Goal: Task Accomplishment & Management: Use online tool/utility

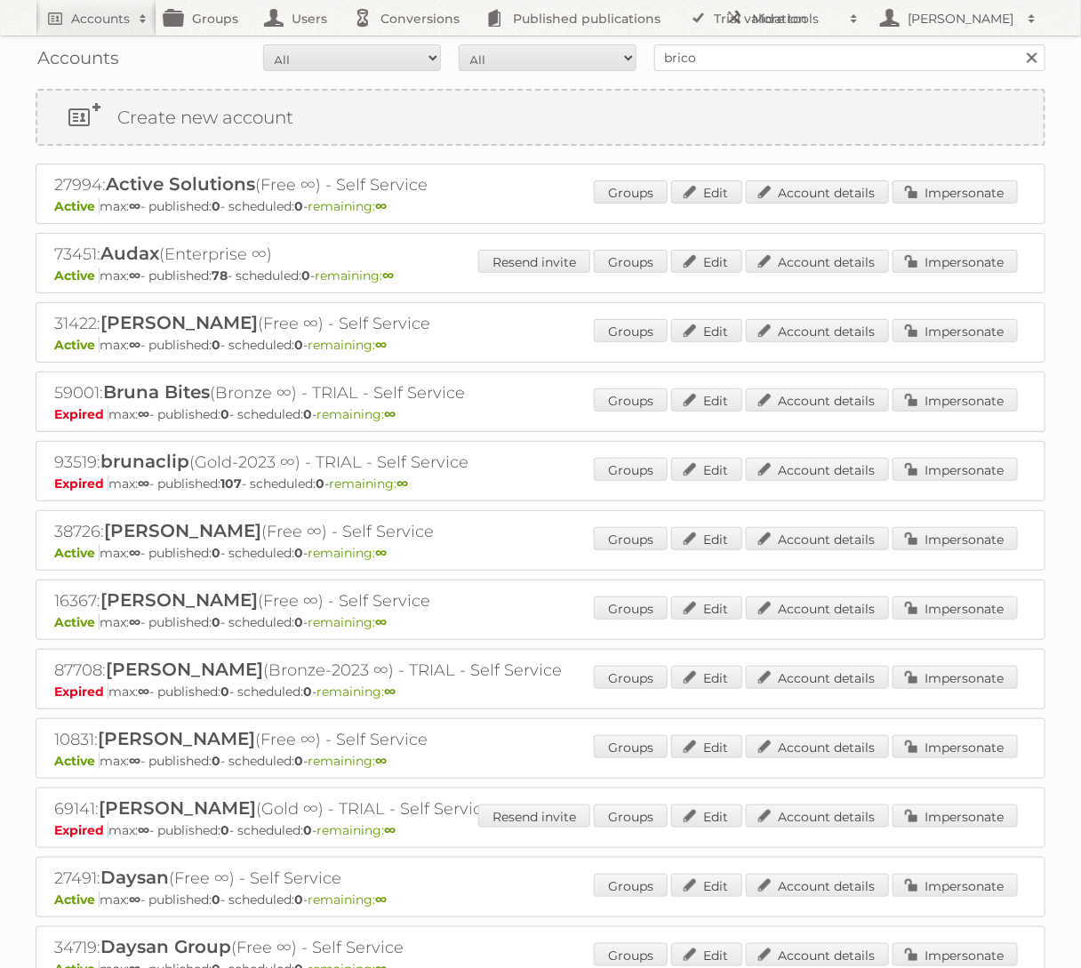
type input "brico"
click at [1018, 44] on input "Search" at bounding box center [1031, 57] width 27 height 27
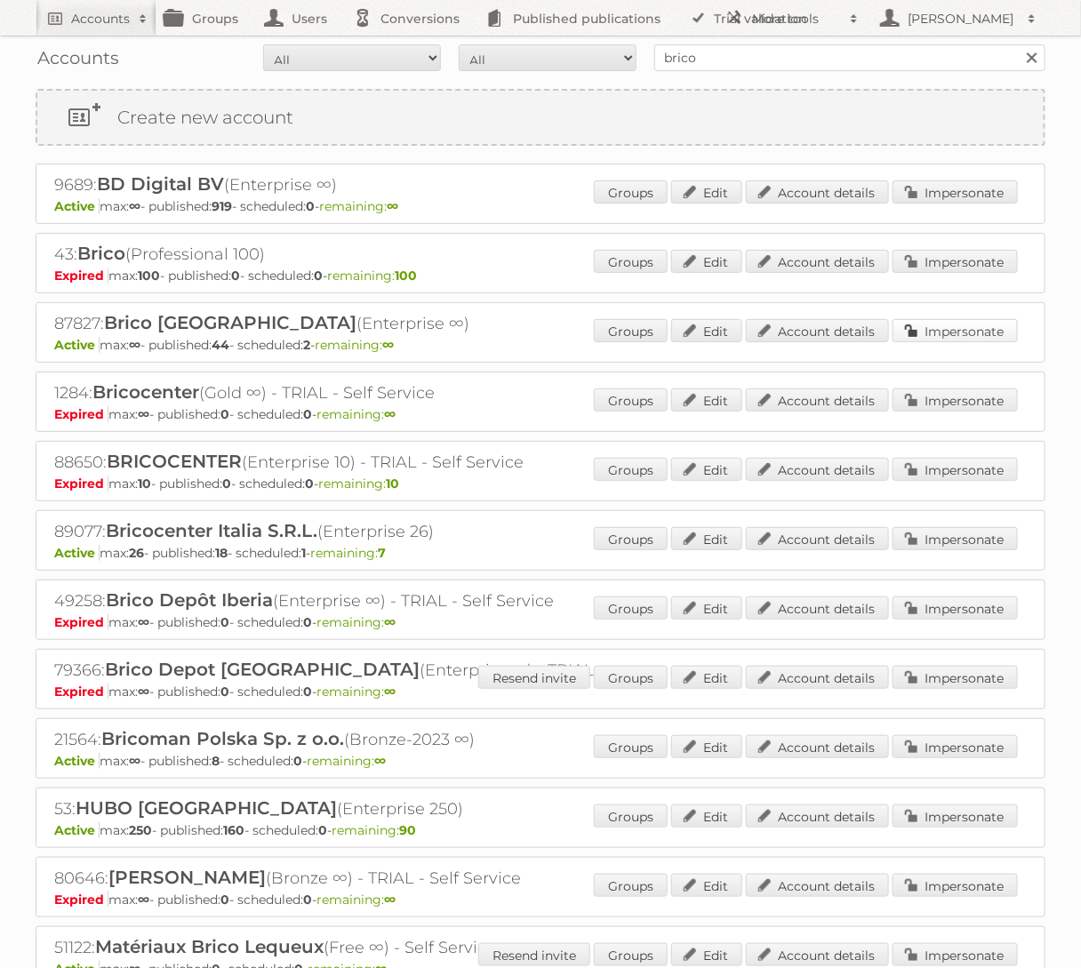
click at [939, 329] on link "Impersonate" at bounding box center [954, 330] width 125 height 23
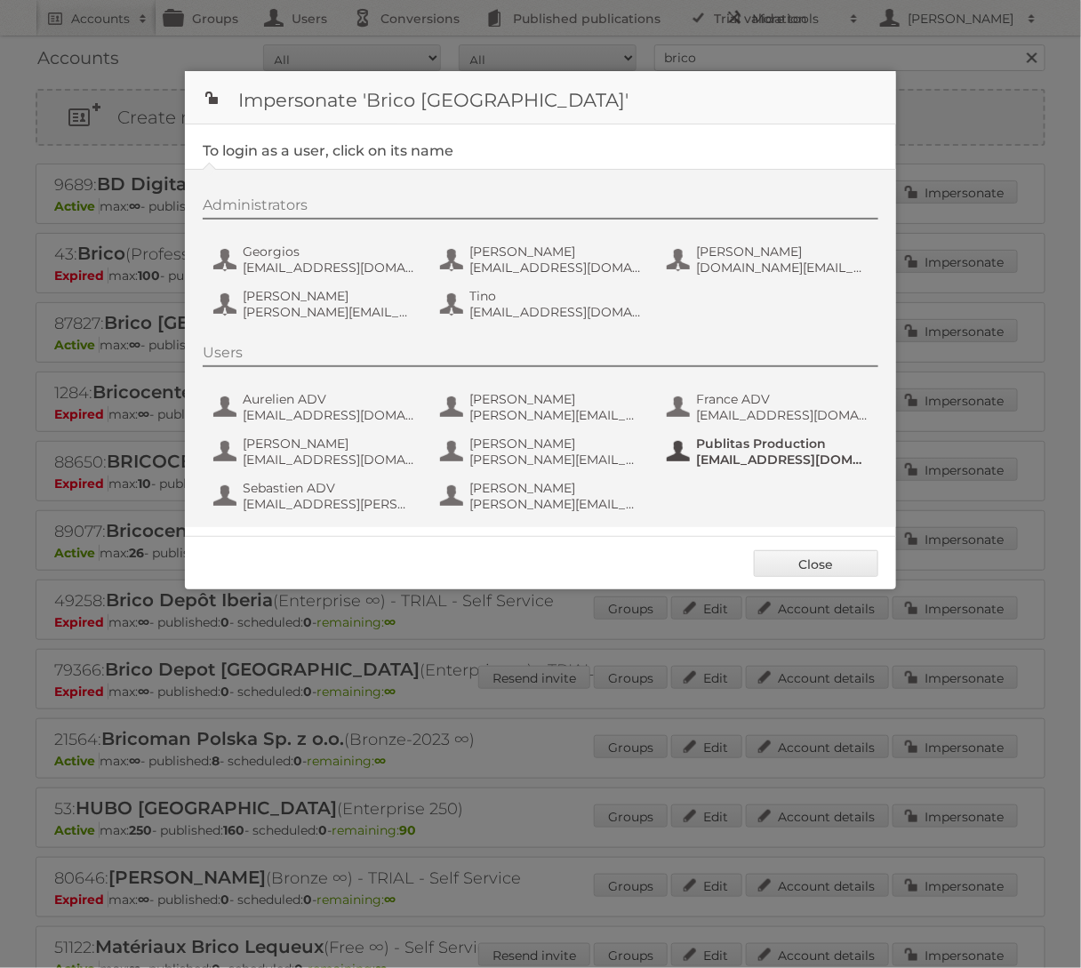
click at [717, 459] on span "[EMAIL_ADDRESS][DOMAIN_NAME]" at bounding box center [782, 459] width 172 height 16
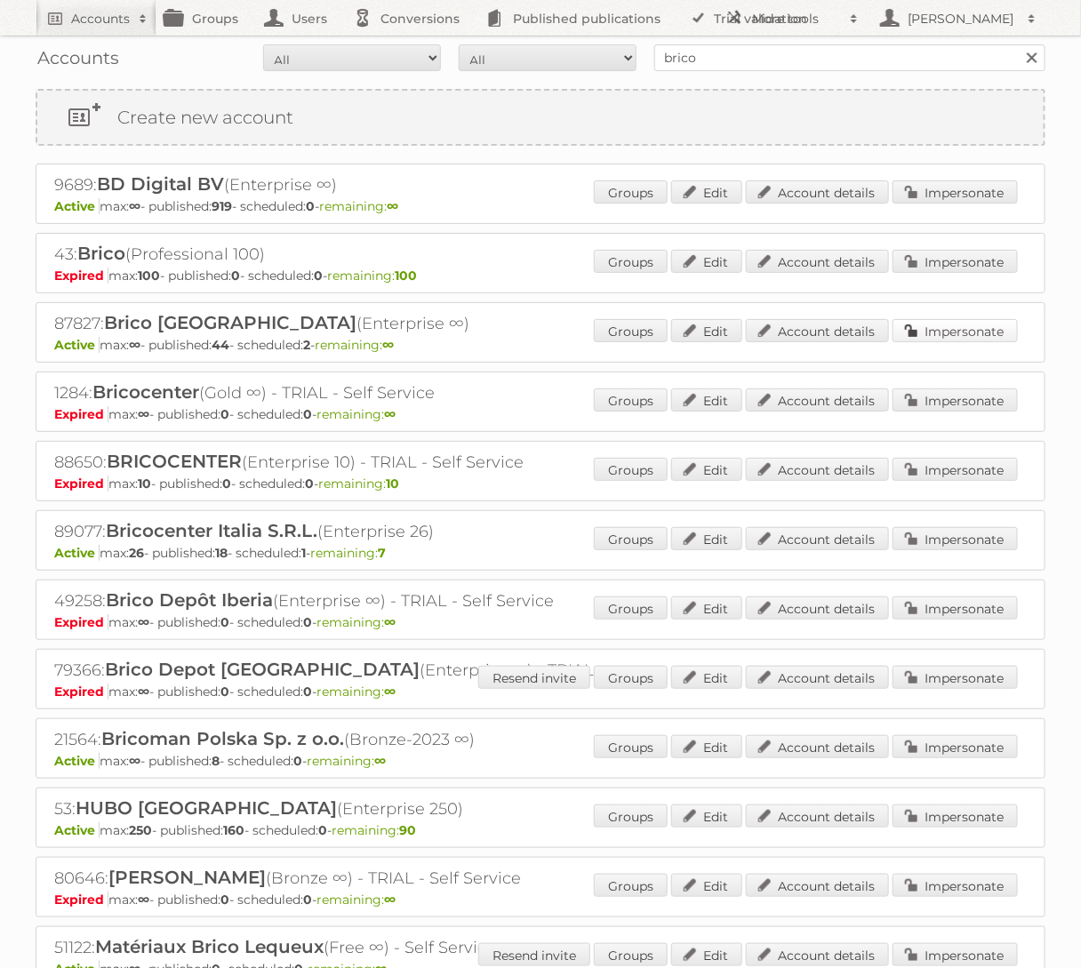
click at [980, 328] on link "Impersonate" at bounding box center [954, 330] width 125 height 23
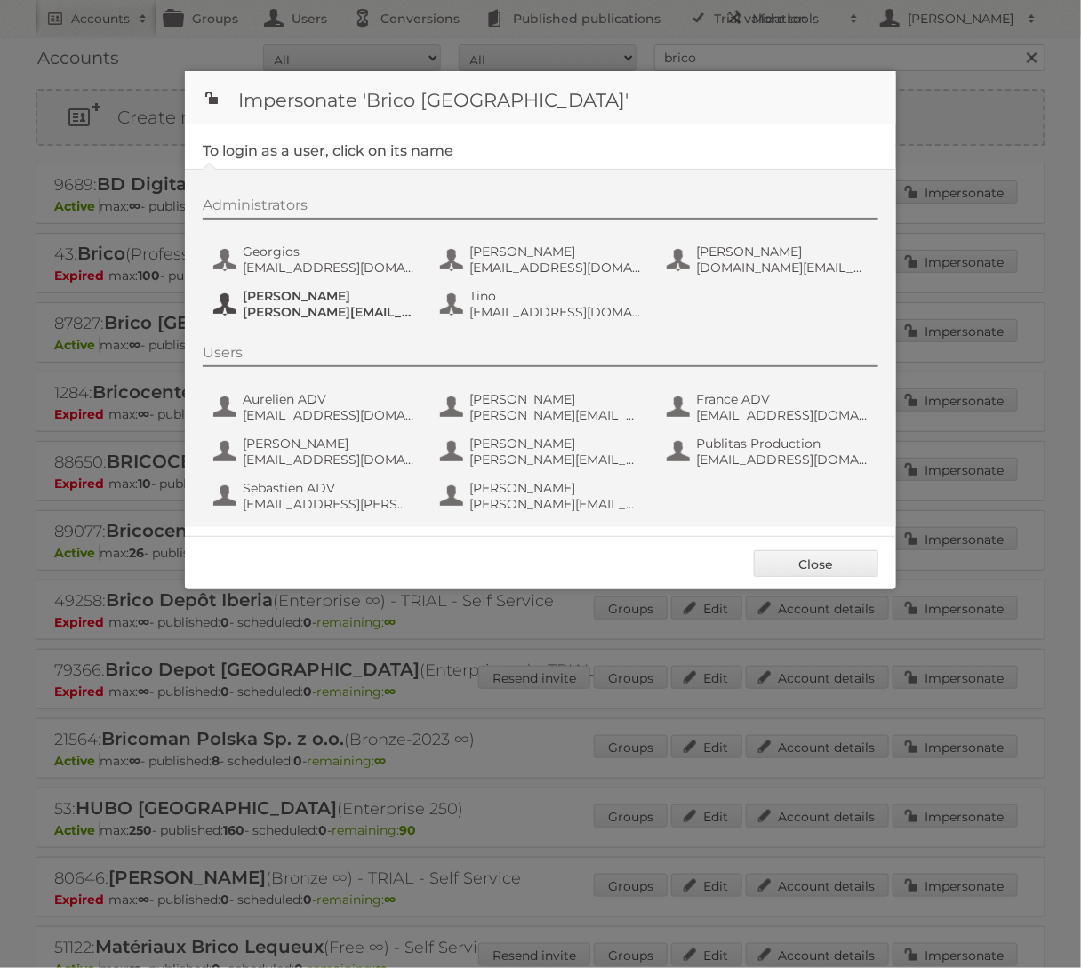
click at [301, 292] on span "Tamara ADV" at bounding box center [329, 296] width 172 height 16
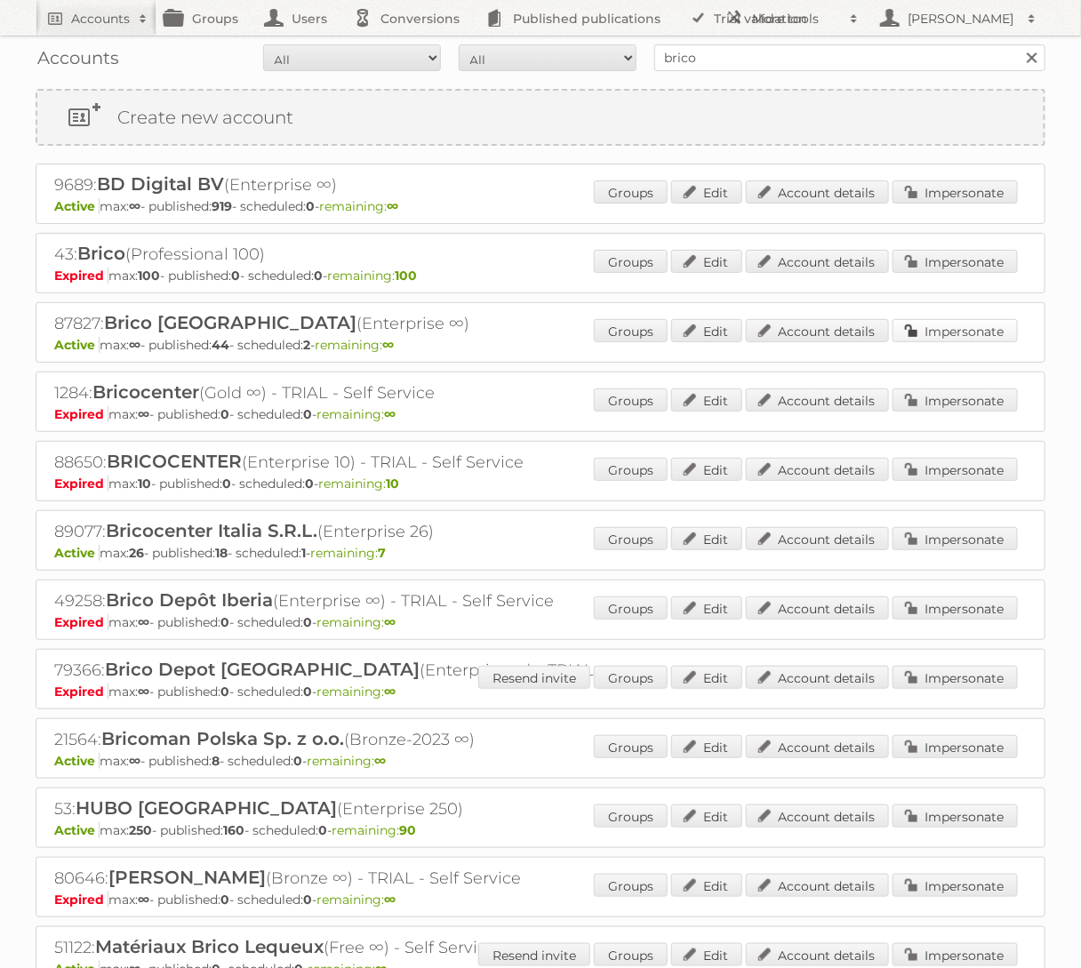
click at [982, 325] on link "Impersonate" at bounding box center [954, 330] width 125 height 23
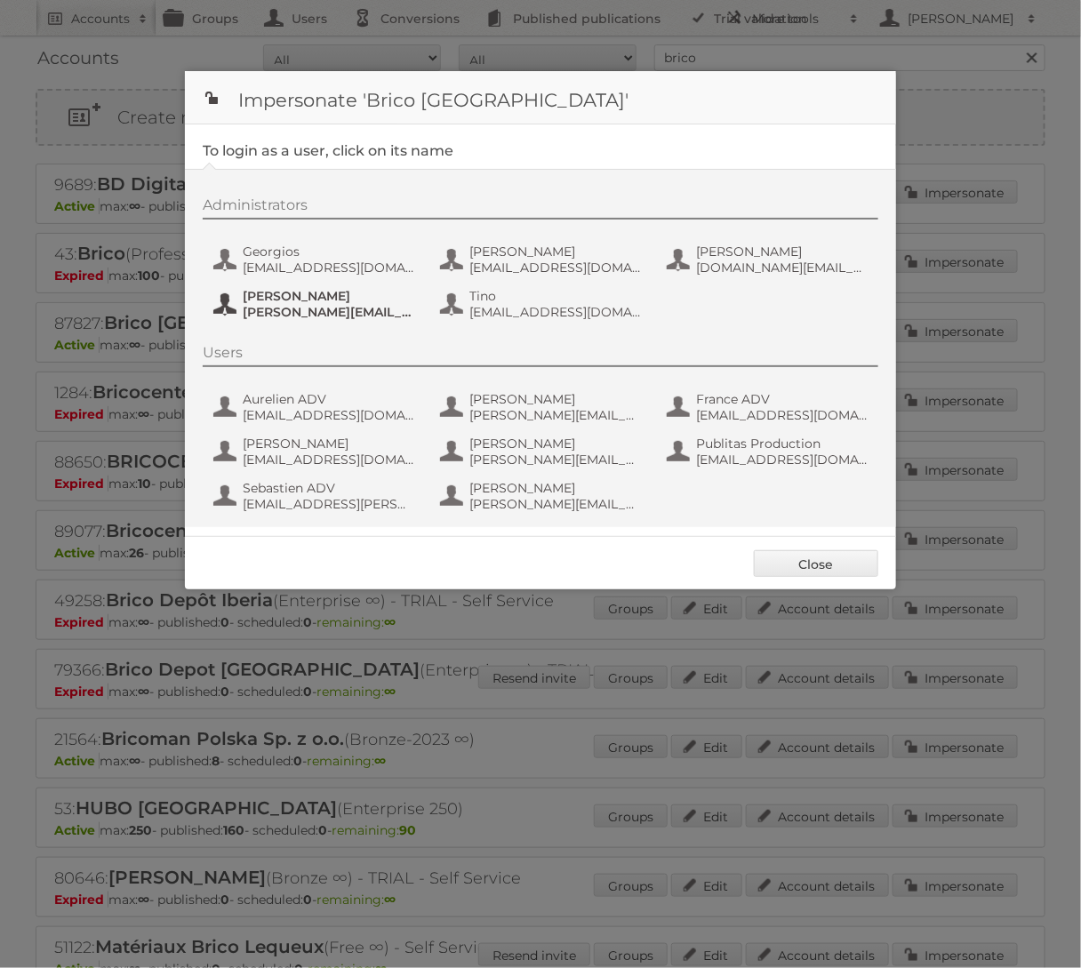
click at [288, 302] on span "Tamara ADV" at bounding box center [329, 296] width 172 height 16
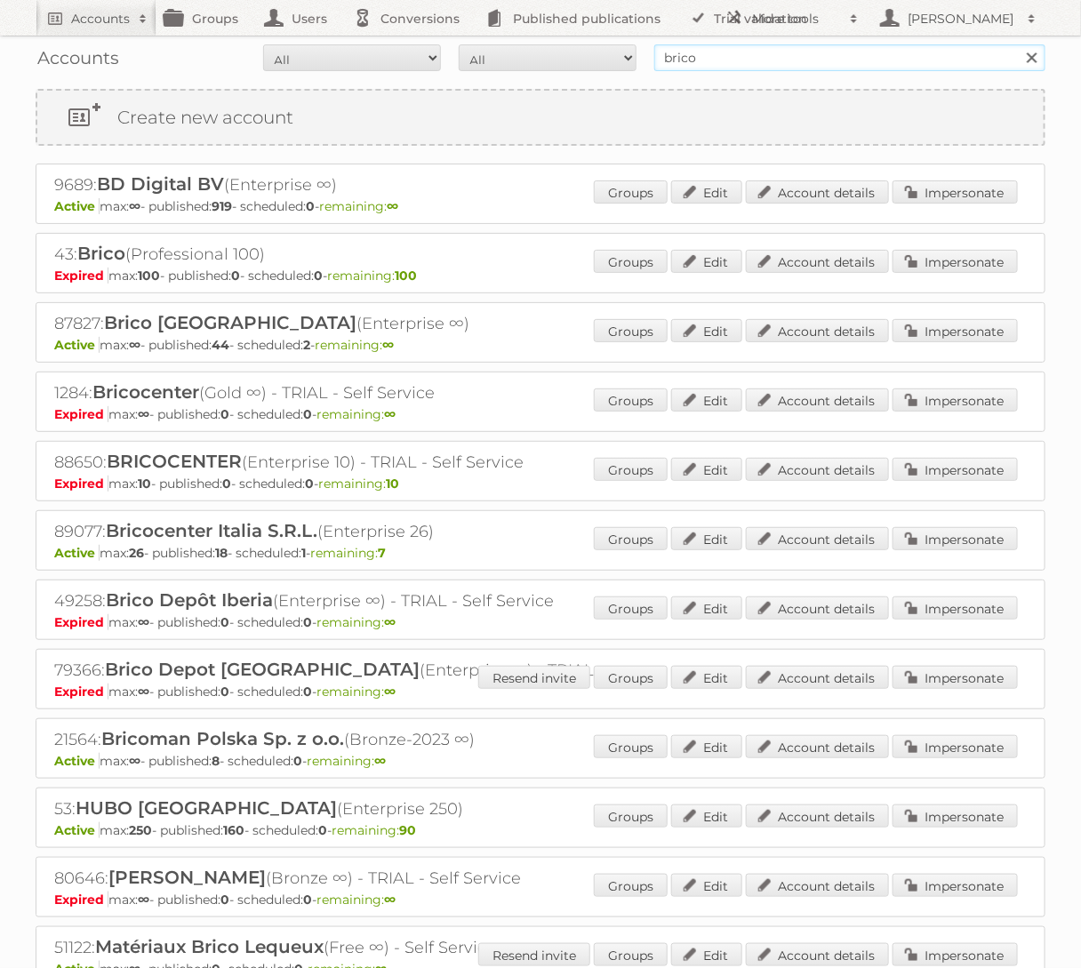
click at [731, 48] on input "brico" at bounding box center [849, 57] width 391 height 27
type input "praxis"
click at [1018, 44] on input "Search" at bounding box center [1031, 57] width 27 height 27
